Goal: Navigation & Orientation: Find specific page/section

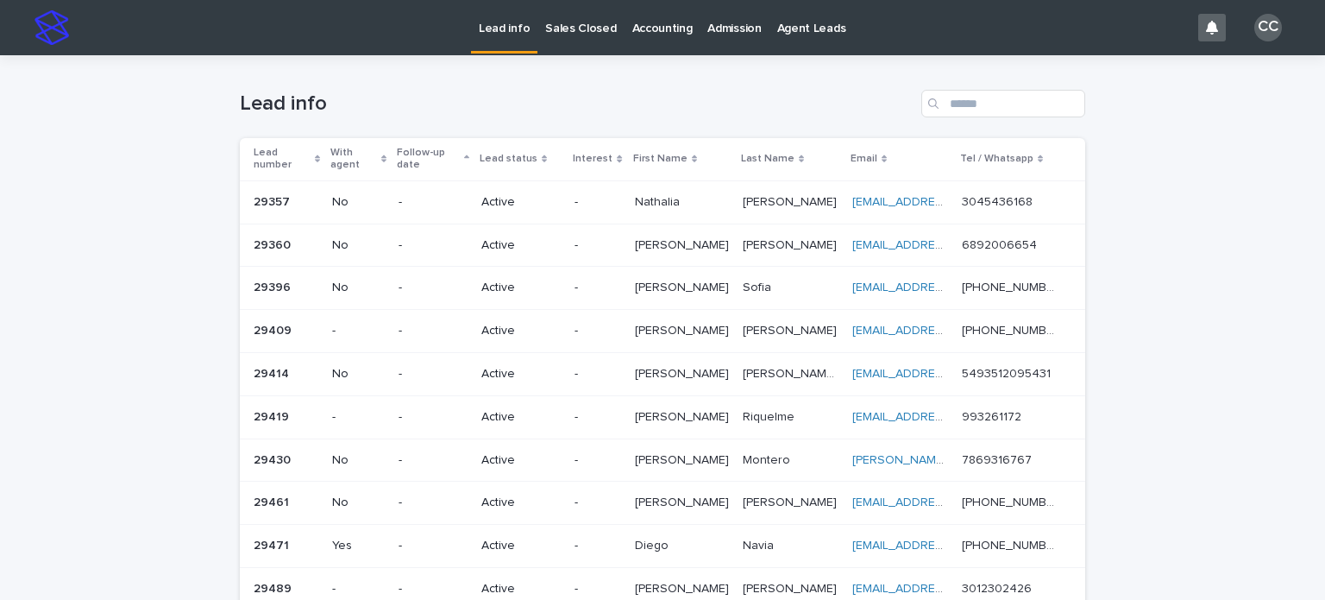
click at [561, 34] on p "Sales Closed" at bounding box center [580, 18] width 71 height 36
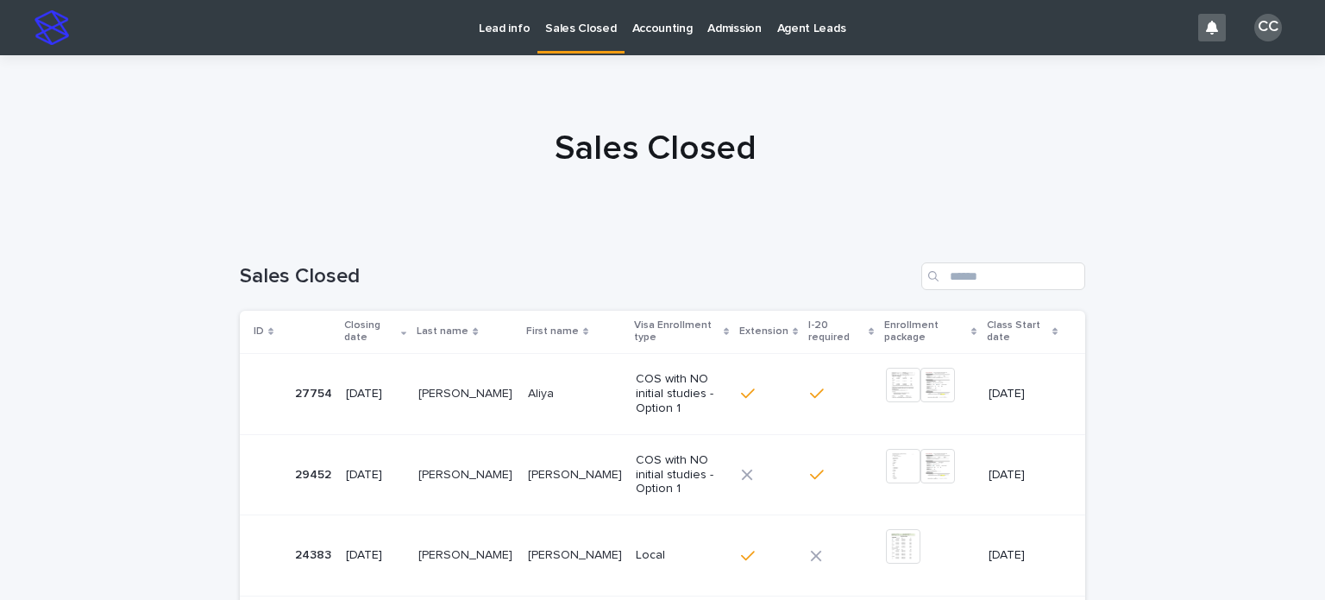
click at [511, 22] on p "Lead info" at bounding box center [504, 18] width 51 height 36
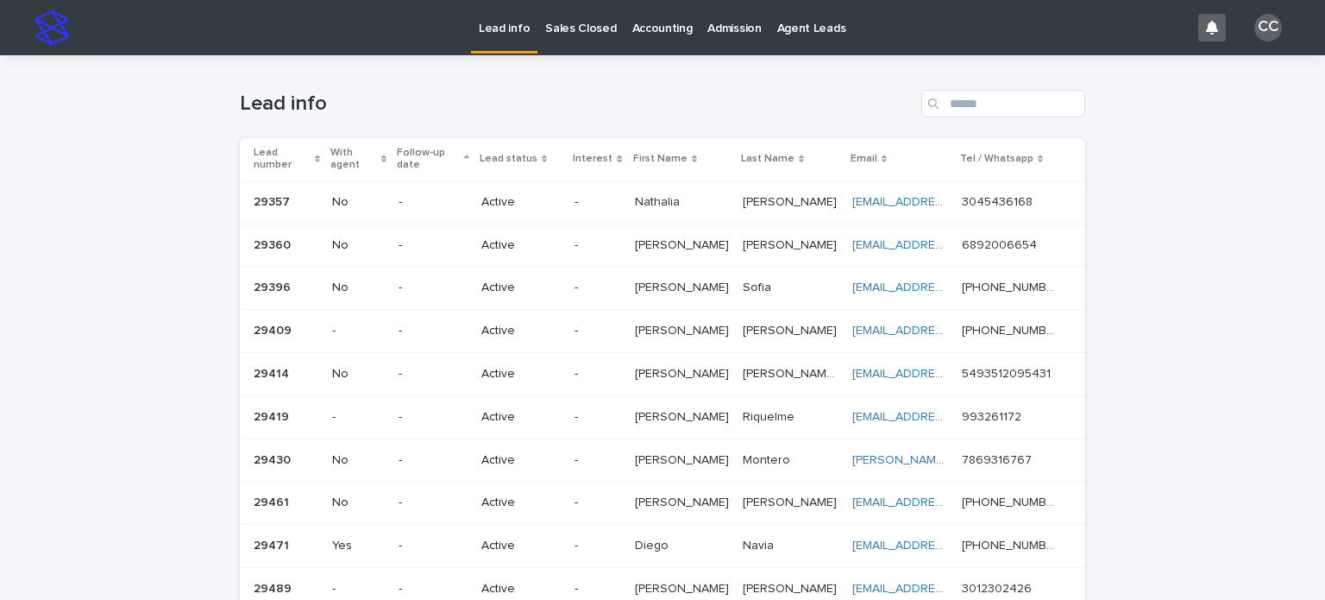
click at [590, 9] on p "Sales Closed" at bounding box center [580, 18] width 71 height 36
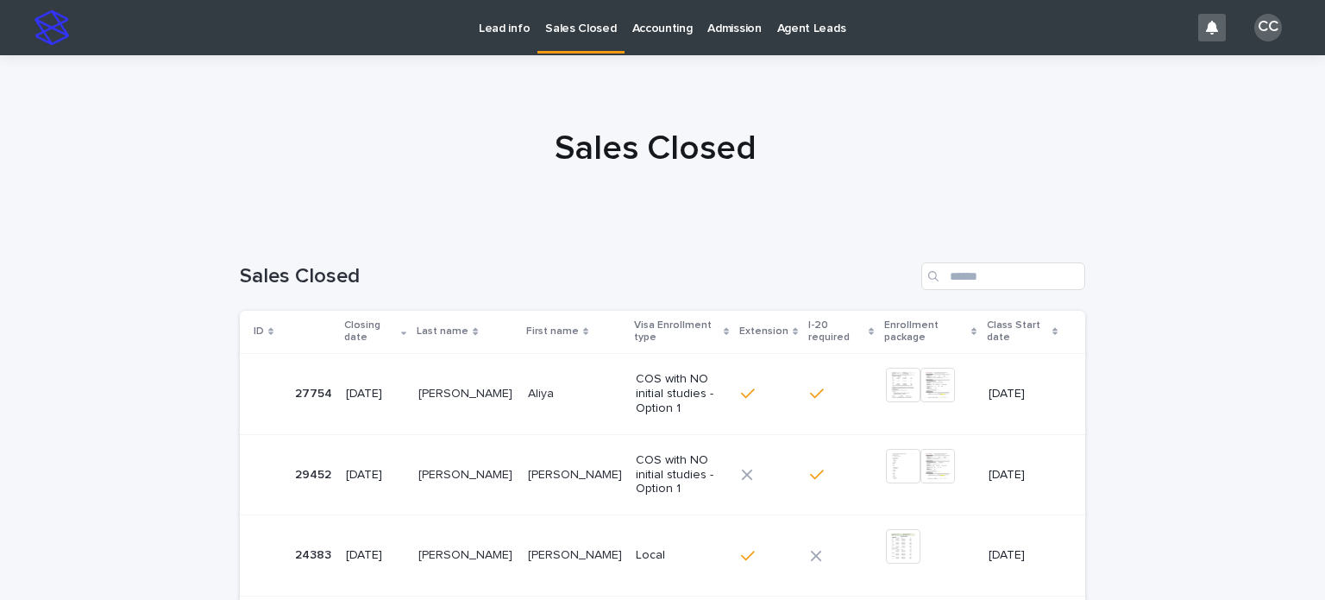
click at [501, 32] on p "Lead info" at bounding box center [504, 18] width 51 height 36
